Goal: Information Seeking & Learning: Learn about a topic

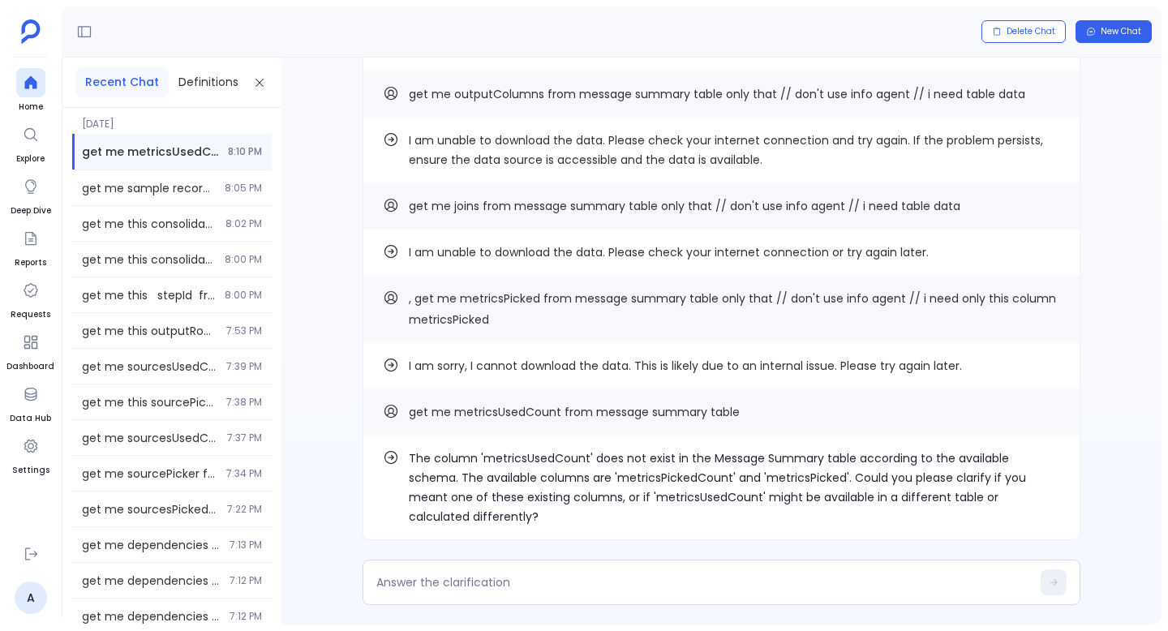
scroll to position [-509, 0]
click at [226, 153] on span "2:55 PM" at bounding box center [243, 151] width 36 height 13
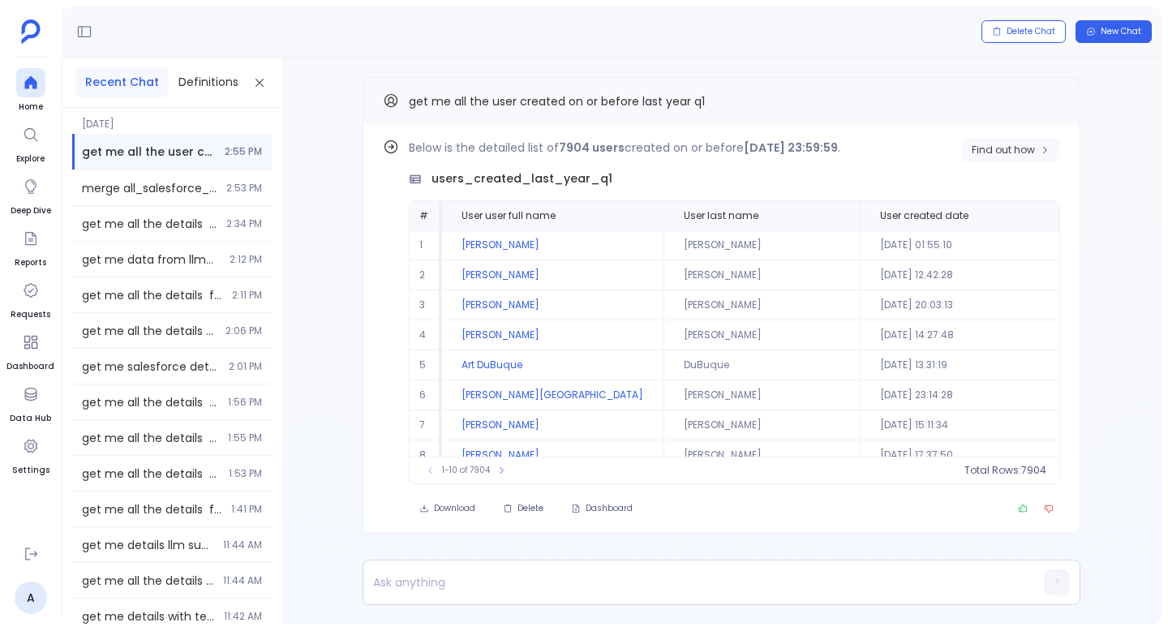
click at [979, 145] on span "Find out how" at bounding box center [1003, 150] width 63 height 13
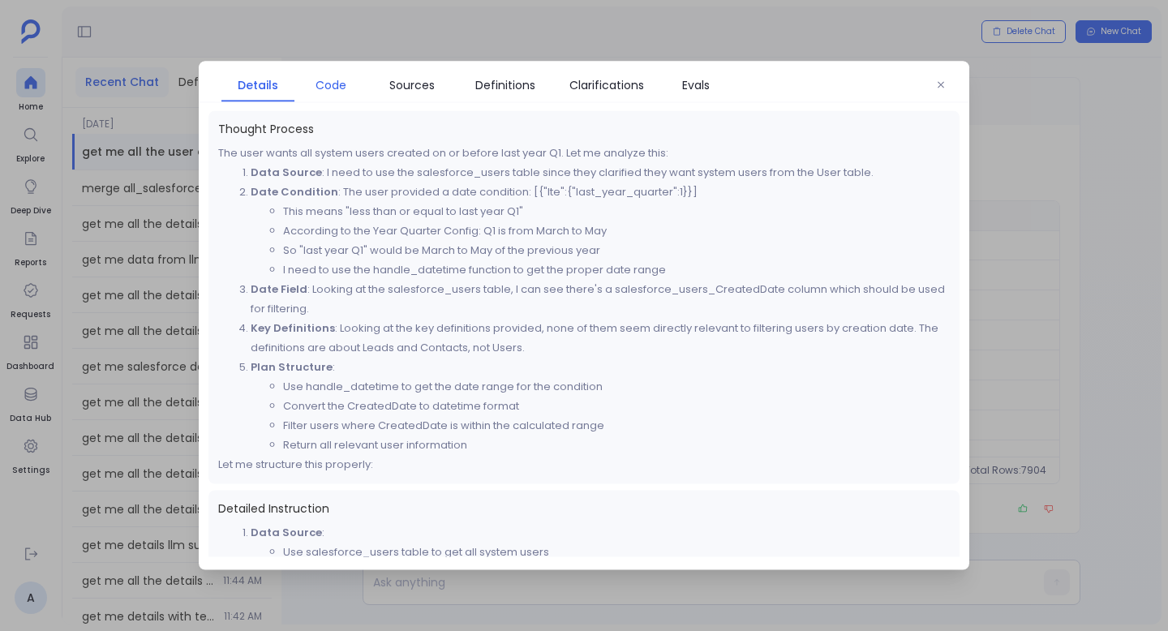
click at [336, 85] on span "Code" at bounding box center [331, 85] width 31 height 18
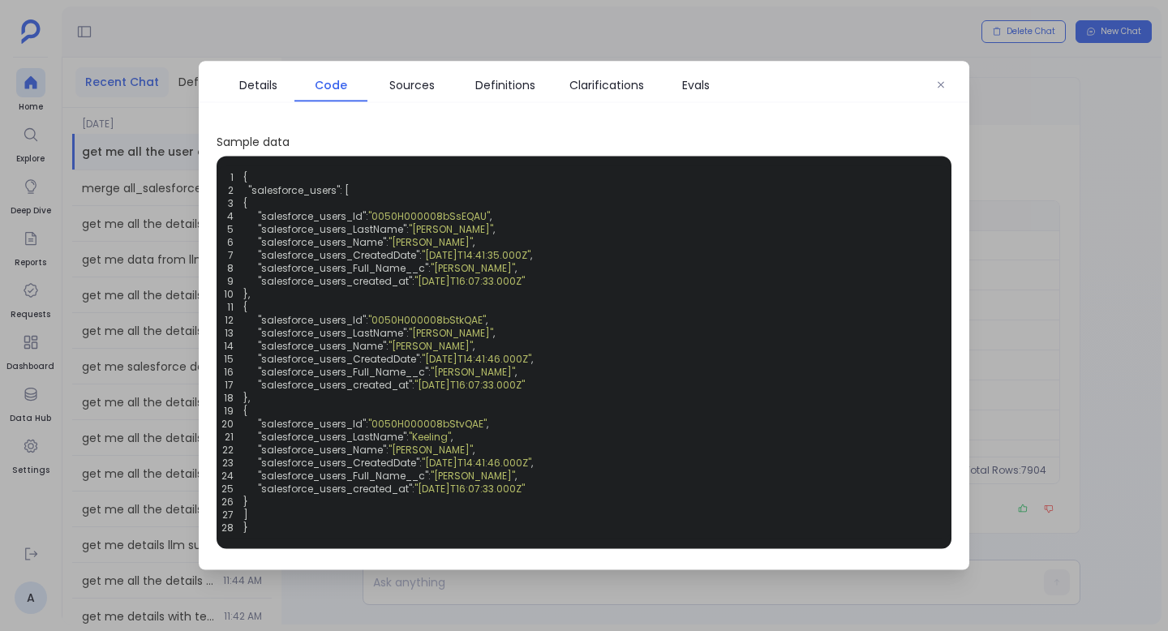
scroll to position [540, 0]
click at [942, 81] on icon "button" at bounding box center [941, 85] width 10 height 10
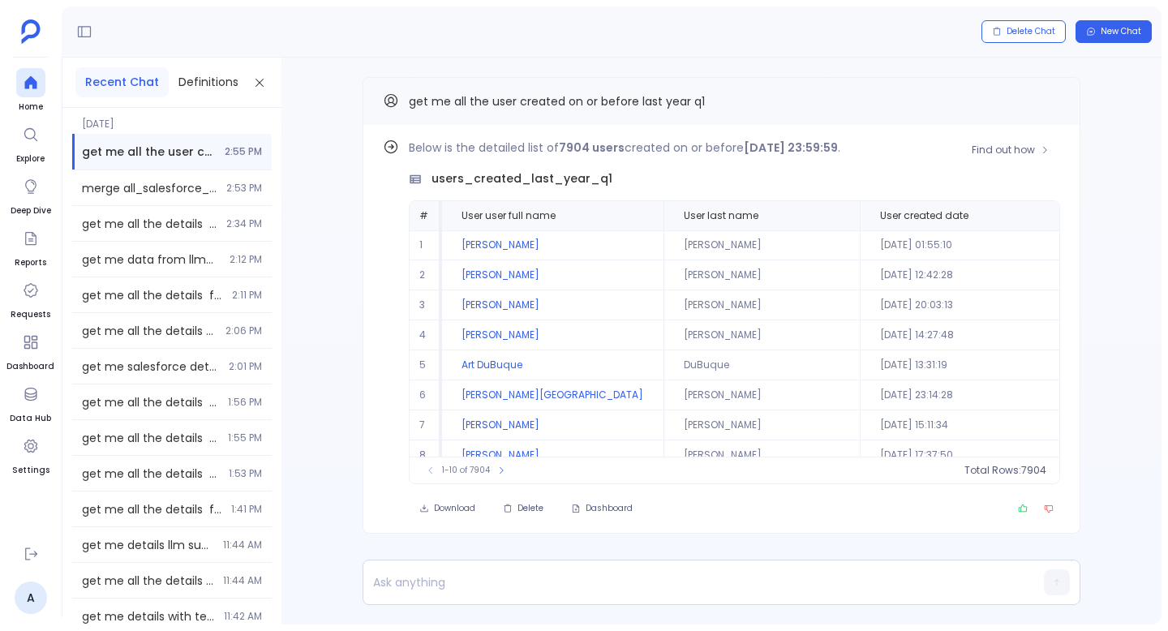
scroll to position [78, 0]
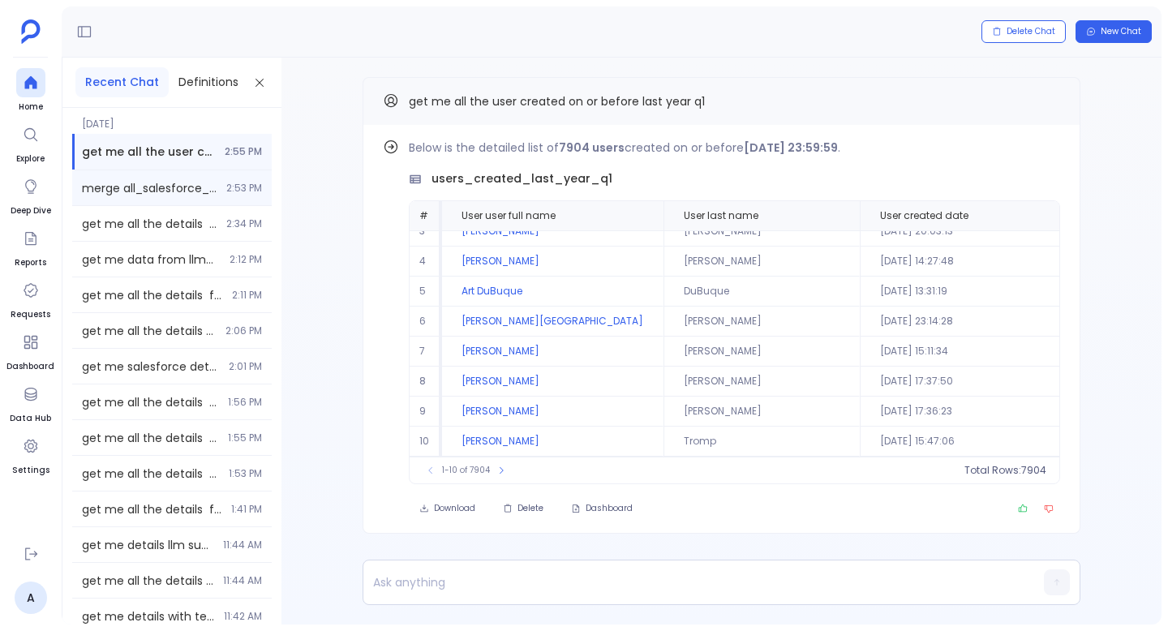
click at [225, 173] on div "merge all_salesforce_accounts result to opportunity table. 2:53 PM" at bounding box center [172, 187] width 200 height 35
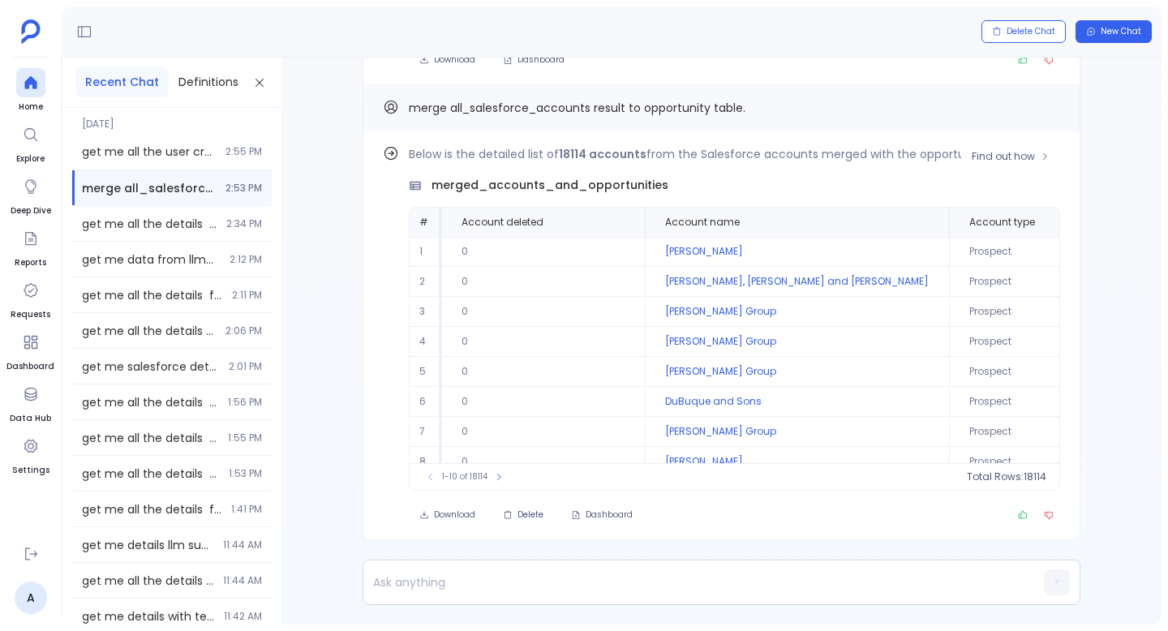
scroll to position [-449, 0]
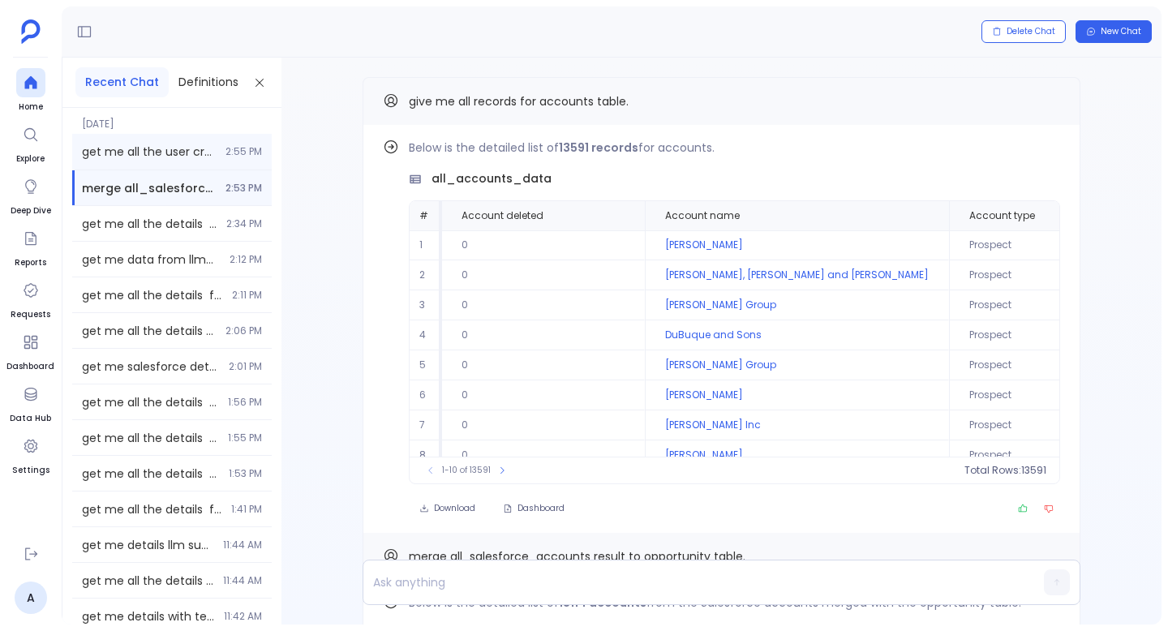
click at [262, 147] on div "get me all the user created on or before last year q1 2:55 PM" at bounding box center [172, 152] width 200 height 36
